Goal: Task Accomplishment & Management: Use online tool/utility

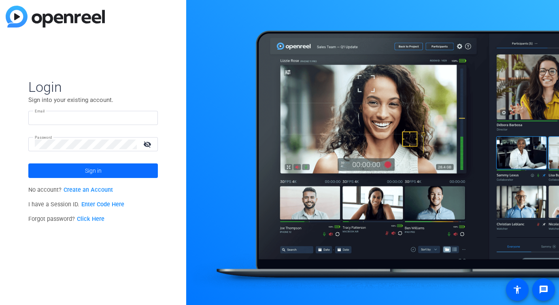
type input "addie.hackshaw@sagepub.com"
click at [92, 169] on span "Sign in" at bounding box center [93, 171] width 17 height 20
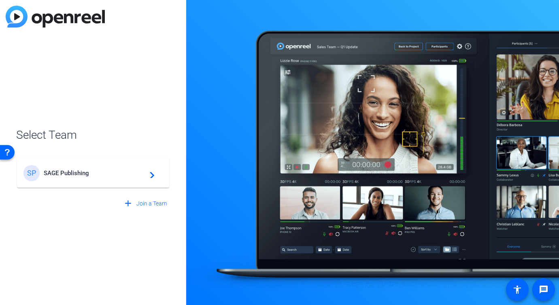
click at [119, 165] on div "SP SAGE Publishing navigate_next" at bounding box center [92, 173] width 139 height 16
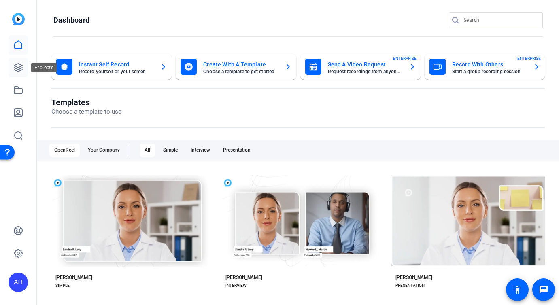
click at [19, 68] on icon at bounding box center [18, 68] width 10 height 10
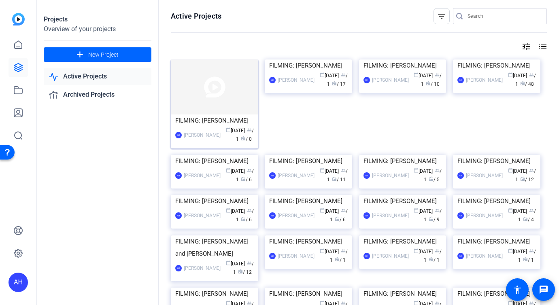
click at [223, 90] on img at bounding box center [214, 87] width 87 height 55
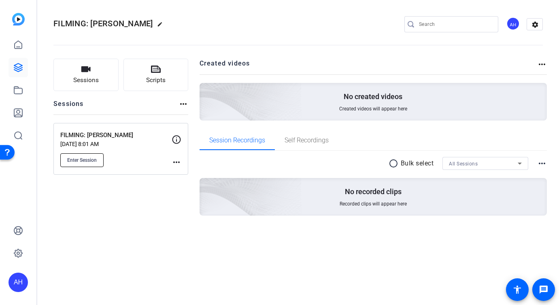
click at [91, 162] on span "Enter Session" at bounding box center [82, 160] width 30 height 6
click at [95, 154] on button "Enter Session" at bounding box center [81, 161] width 43 height 14
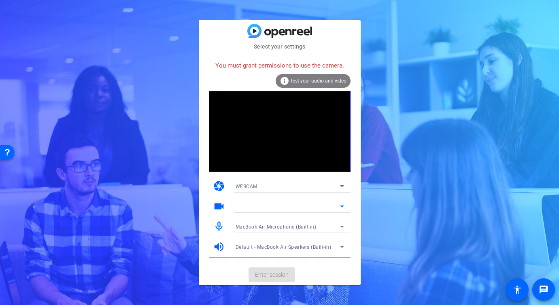
click at [266, 205] on div at bounding box center [288, 207] width 105 height 10
click at [338, 207] on icon at bounding box center [342, 207] width 10 height 10
click at [311, 92] on video at bounding box center [280, 131] width 142 height 81
click at [309, 81] on span "Test your audio and video" at bounding box center [318, 81] width 56 height 6
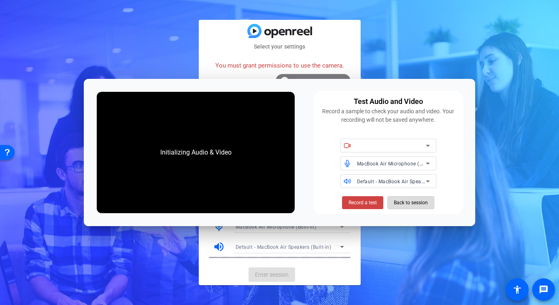
click at [424, 203] on span "Back to session" at bounding box center [411, 202] width 34 height 15
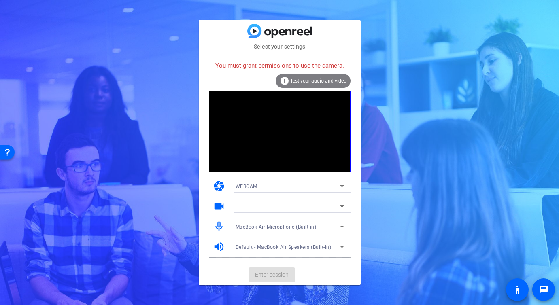
click at [318, 78] on span "Test your audio and video" at bounding box center [318, 81] width 56 height 6
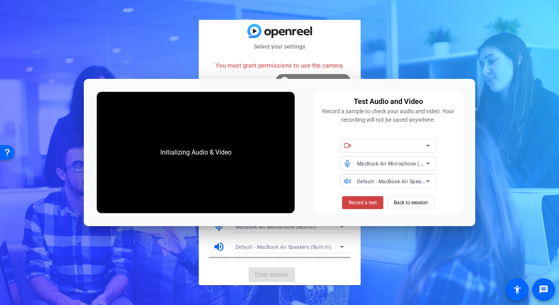
click at [370, 140] on div at bounding box center [393, 146] width 73 height 14
click at [371, 143] on div at bounding box center [391, 146] width 69 height 10
click at [426, 205] on span "Back to session" at bounding box center [411, 202] width 34 height 15
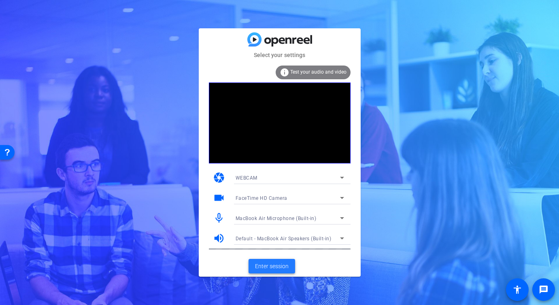
click at [262, 269] on span "Enter session" at bounding box center [272, 266] width 34 height 9
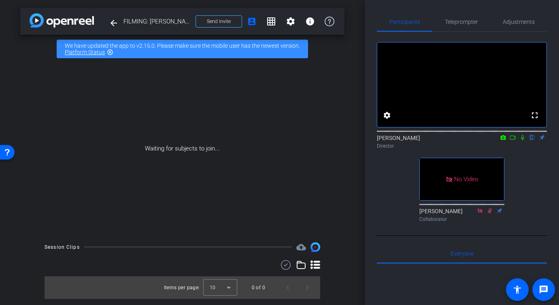
click at [523, 141] on icon at bounding box center [522, 137] width 3 height 5
click at [523, 141] on icon at bounding box center [523, 137] width 4 height 5
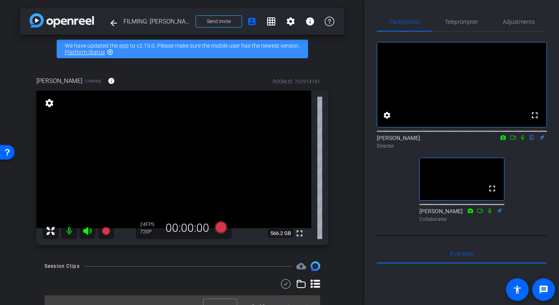
click at [339, 254] on div "arrow_back FILMING: Michael Bailey Back to project Send invite account_box grid…" at bounding box center [182, 152] width 365 height 305
click at [359, 193] on div "arrow_back FILMING: Michael Bailey Back to project Send invite account_box grid…" at bounding box center [182, 152] width 365 height 305
click at [359, 194] on div "arrow_back FILMING: Michael Bailey Back to project Send invite account_box grid…" at bounding box center [182, 152] width 365 height 305
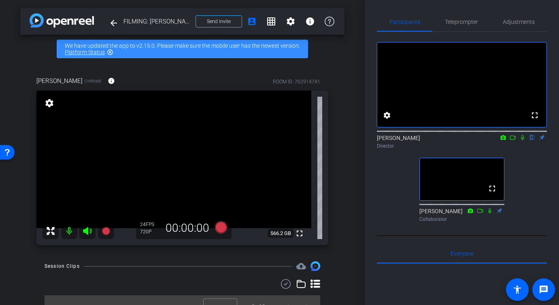
click at [367, 198] on div "Participants Teleprompter Adjustments fullscreen settings Addie Hackshaw flip D…" at bounding box center [462, 152] width 194 height 305
click at [314, 82] on div "ROOM ID: 762914741" at bounding box center [296, 81] width 47 height 7
click at [314, 79] on div "ROOM ID: 762914741" at bounding box center [296, 81] width 47 height 7
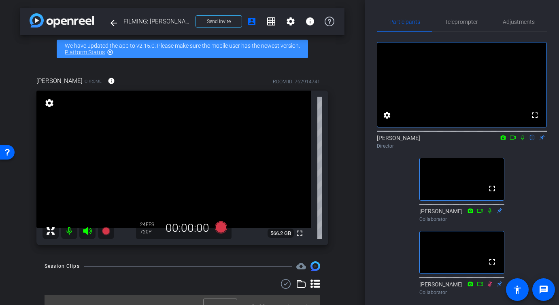
click at [526, 141] on mat-icon at bounding box center [523, 137] width 10 height 7
click at [523, 141] on icon at bounding box center [523, 138] width 6 height 6
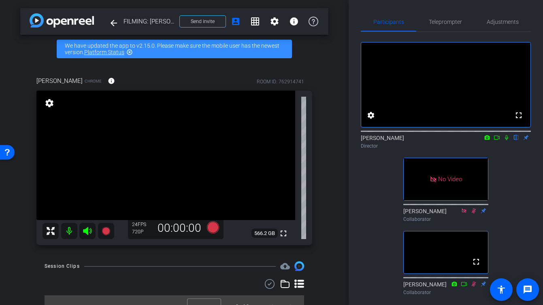
click at [318, 90] on div "Michael Bailey Chrome info ROOM ID: 762914741 fullscreen settings 566.2 GB 24 F…" at bounding box center [174, 158] width 308 height 190
click at [334, 127] on div "arrow_back FILMING: Michael Bailey Back to project Send invite account_box grid…" at bounding box center [174, 152] width 349 height 305
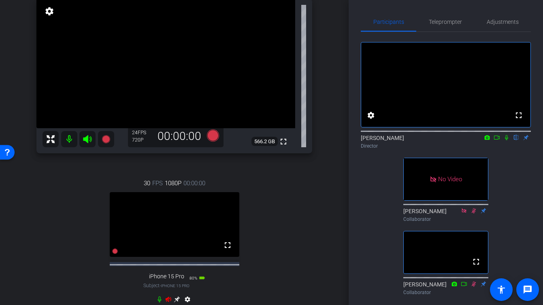
scroll to position [95, 0]
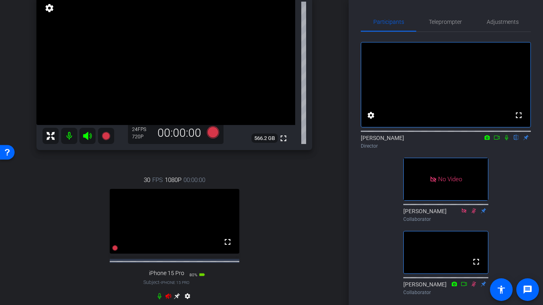
click at [87, 140] on icon at bounding box center [88, 136] width 10 height 10
click at [87, 137] on icon at bounding box center [87, 136] width 9 height 8
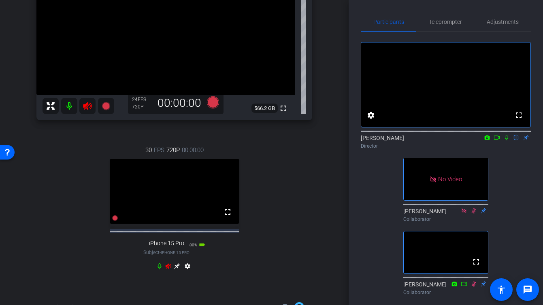
scroll to position [132, 0]
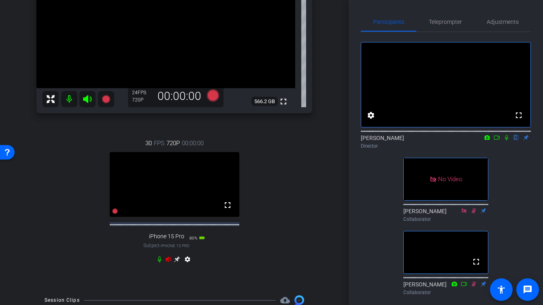
click at [167, 263] on icon at bounding box center [168, 259] width 6 height 6
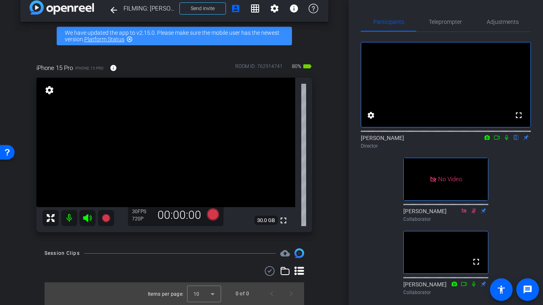
scroll to position [0, 0]
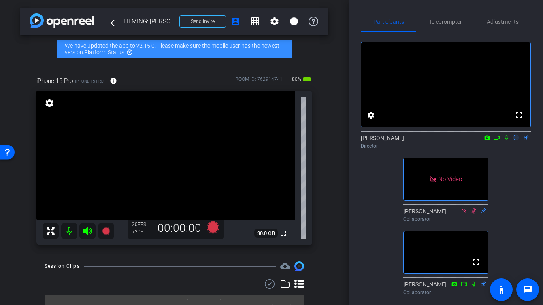
click at [349, 217] on div "Participants Teleprompter Adjustments fullscreen settings Addie Hackshaw flip D…" at bounding box center [446, 152] width 194 height 305
click at [494, 20] on span "Adjustments" at bounding box center [503, 22] width 32 height 6
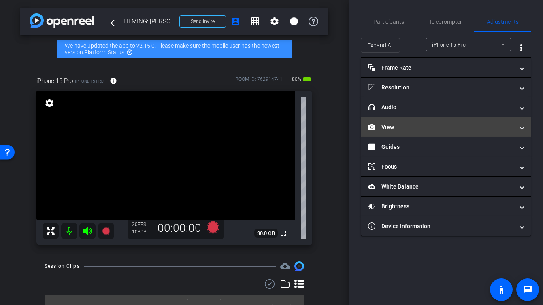
click at [414, 118] on mat-expansion-panel-header "View" at bounding box center [446, 126] width 170 height 19
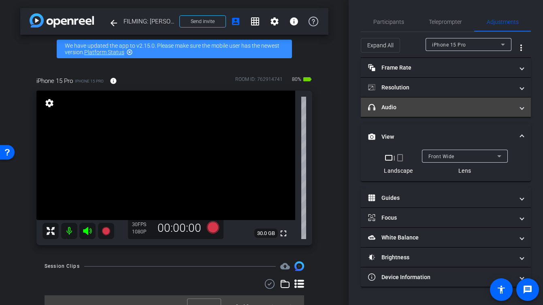
click at [412, 103] on mat-panel-title "headphone icon Audio" at bounding box center [441, 107] width 146 height 9
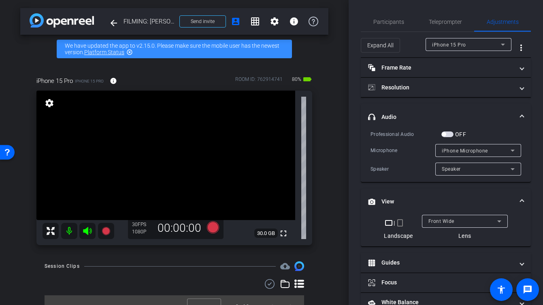
click at [524, 199] on mat-expansion-panel-header "View" at bounding box center [446, 202] width 170 height 26
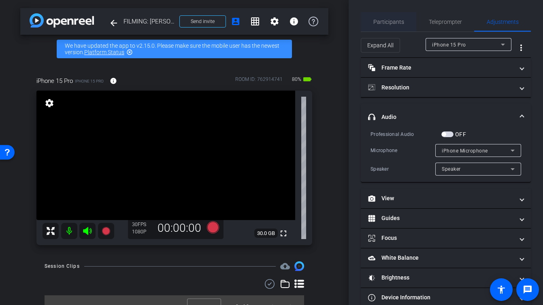
click at [385, 21] on span "Participants" at bounding box center [388, 22] width 31 height 6
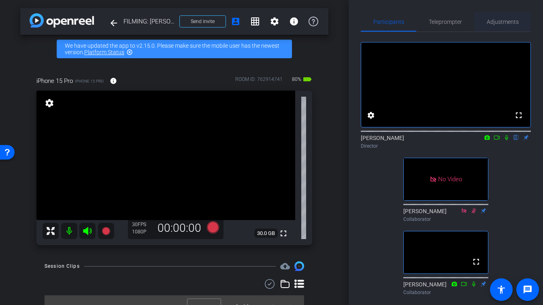
click at [497, 25] on span "Adjustments" at bounding box center [503, 21] width 32 height 19
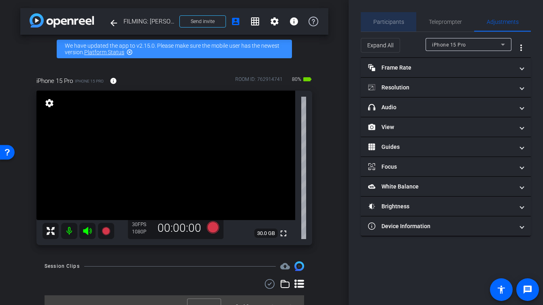
click at [394, 23] on span "Participants" at bounding box center [388, 22] width 31 height 6
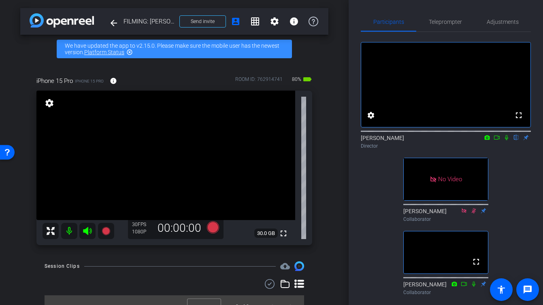
click at [474, 9] on div "Participants Teleprompter Adjustments fullscreen settings Addie Hackshaw flip D…" at bounding box center [446, 152] width 194 height 305
click at [506, 141] on icon at bounding box center [506, 137] width 3 height 5
click at [505, 25] on span "Adjustments" at bounding box center [503, 21] width 32 height 19
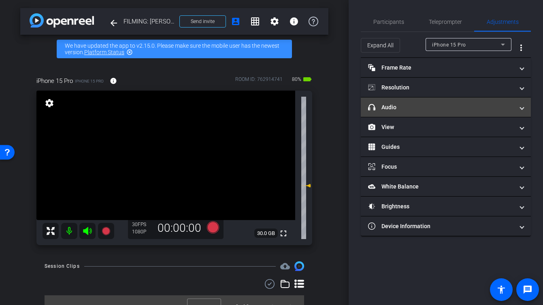
click at [441, 108] on mat-panel-title "headphone icon Audio" at bounding box center [441, 107] width 146 height 9
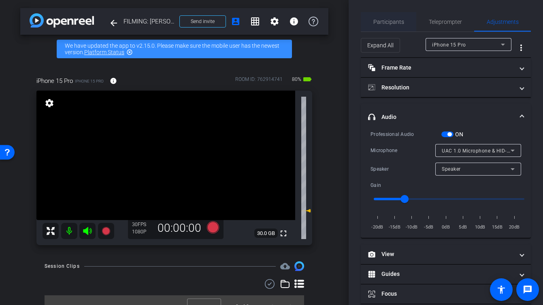
type input "-6"
click at [396, 31] on span "Participants" at bounding box center [388, 21] width 31 height 19
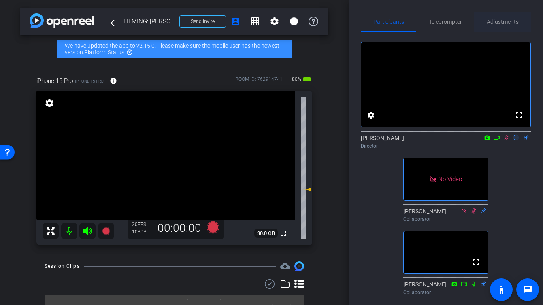
click at [493, 26] on span "Adjustments" at bounding box center [503, 21] width 32 height 19
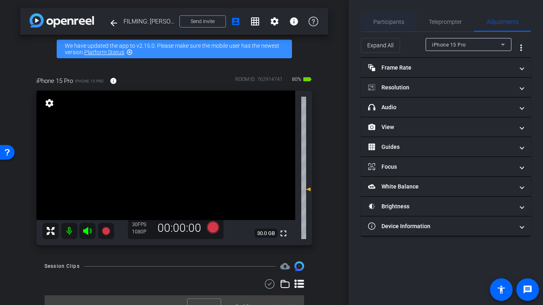
click at [393, 19] on span "Participants" at bounding box center [388, 22] width 31 height 6
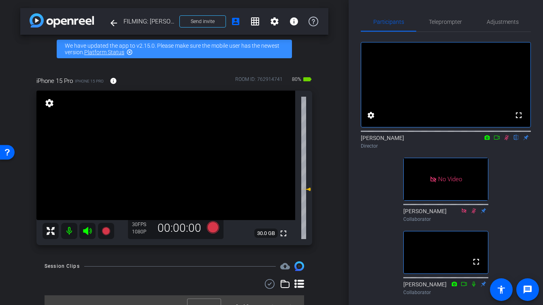
click at [507, 141] on icon at bounding box center [507, 137] width 4 height 5
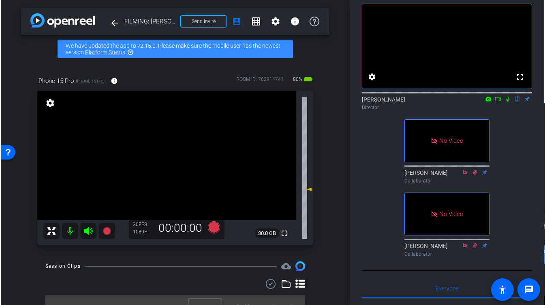
scroll to position [39, 0]
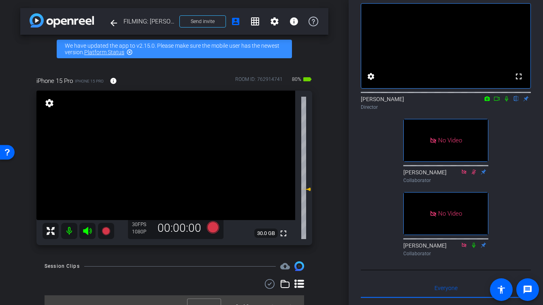
click at [349, 153] on div "Participants Teleprompter Adjustments fullscreen settings Addie Hackshaw flip D…" at bounding box center [446, 152] width 194 height 305
click at [542, 121] on div "Participants Teleprompter Adjustments fullscreen settings Addie Hackshaw flip D…" at bounding box center [446, 152] width 194 height 305
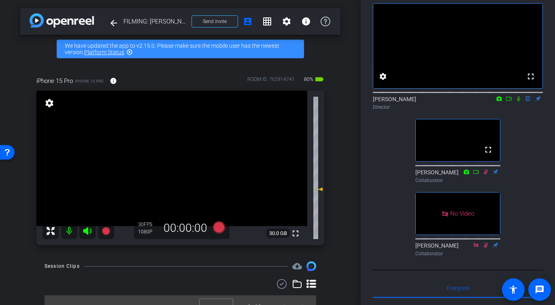
click at [361, 186] on div "Participants Teleprompter Adjustments fullscreen settings Addie Hackshaw flip D…" at bounding box center [458, 152] width 194 height 305
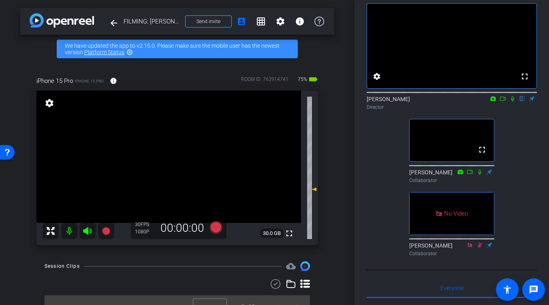
click at [517, 113] on div "Addie Hackshaw flip Director" at bounding box center [452, 101] width 170 height 25
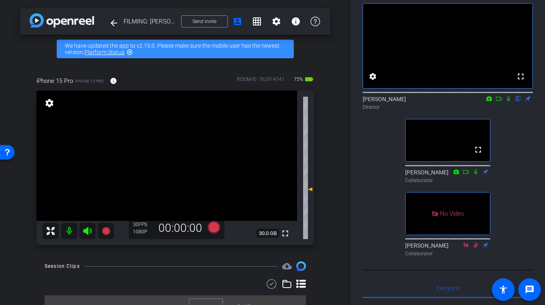
click at [18, 281] on div "arrow_back FILMING: Michael Bailey Back to project Send invite account_box grid…" at bounding box center [175, 152] width 350 height 305
click at [517, 137] on div "fullscreen settings Addie Hackshaw flip Director fullscreen Kelly Watkins Colla…" at bounding box center [448, 126] width 170 height 267
click at [514, 127] on div "fullscreen settings Addie Hackshaw flip Director fullscreen Kelly Watkins Colla…" at bounding box center [448, 126] width 170 height 267
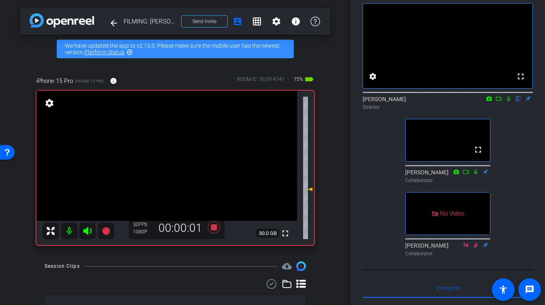
drag, startPoint x: 509, startPoint y: 109, endPoint x: 508, endPoint y: 137, distance: 28.0
click at [509, 141] on div "fullscreen settings Addie Hackshaw flip Director fullscreen Kelly Watkins Colla…" at bounding box center [448, 126] width 170 height 267
click at [507, 102] on icon at bounding box center [508, 99] width 6 height 6
click at [499, 102] on icon at bounding box center [498, 99] width 6 height 6
